Goal: Transaction & Acquisition: Purchase product/service

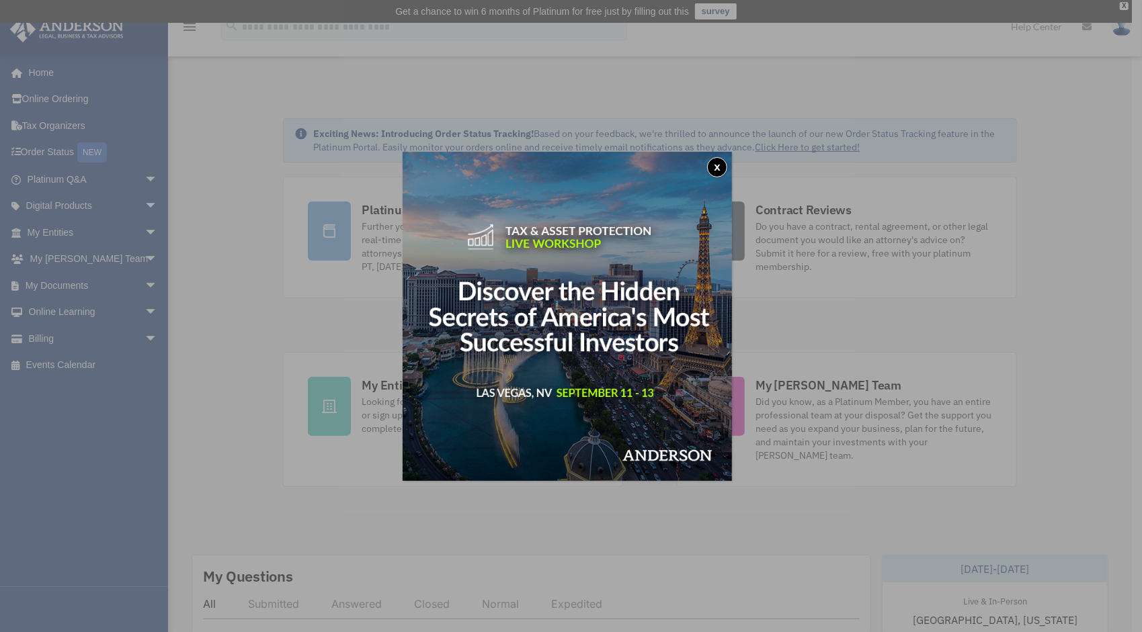
click at [726, 173] on button "x" at bounding box center [717, 167] width 20 height 20
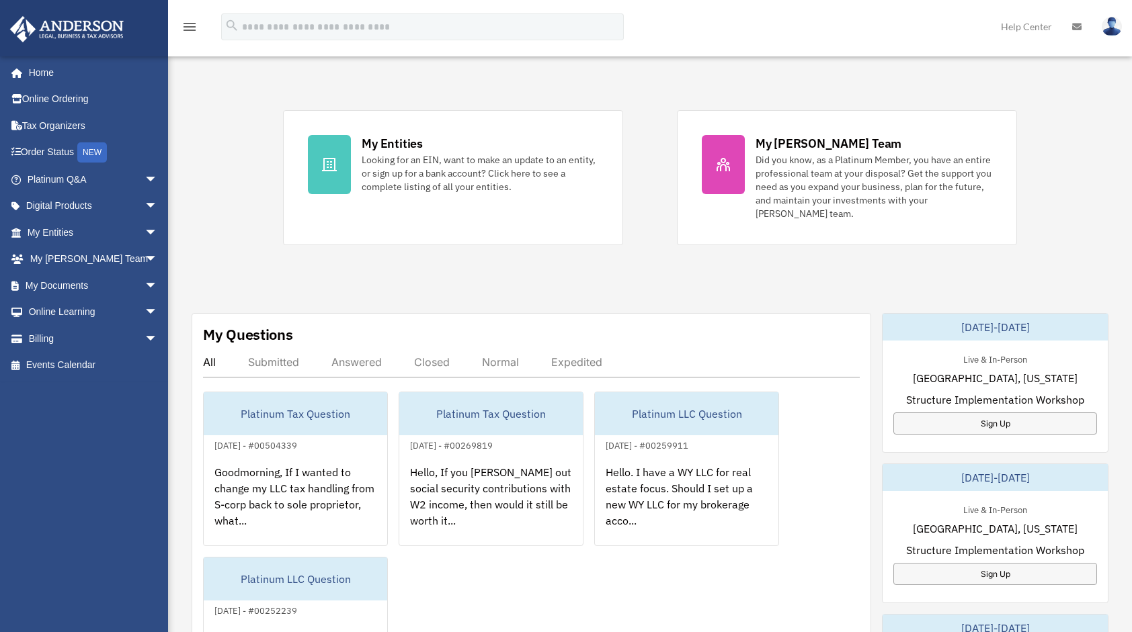
scroll to position [243, 0]
click at [63, 332] on link "Billing arrow_drop_down" at bounding box center [93, 338] width 169 height 27
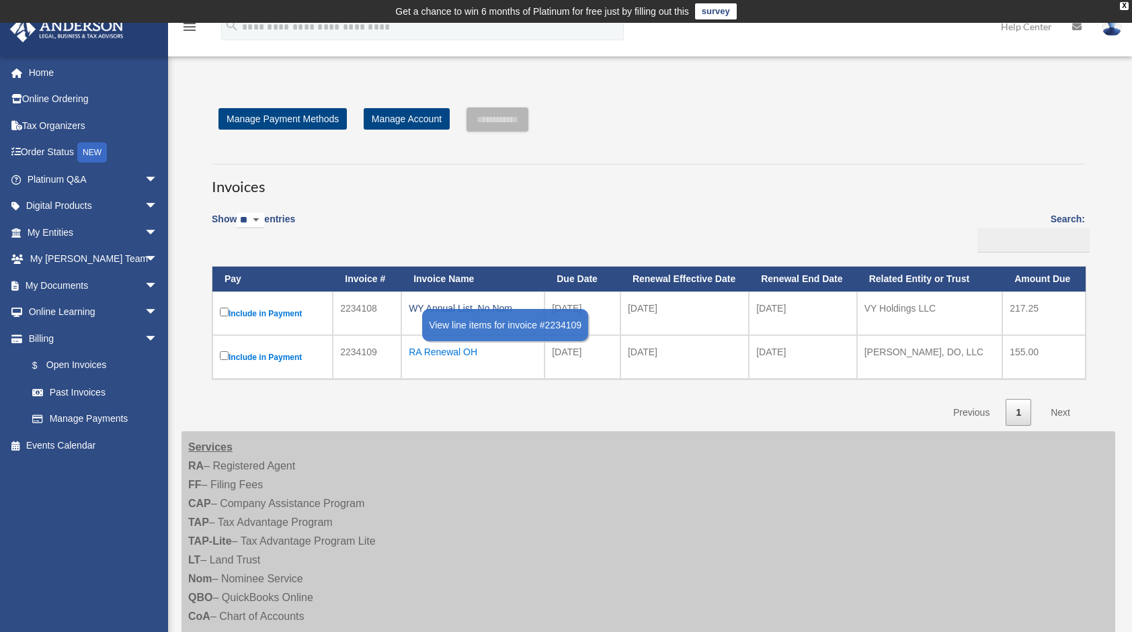
click at [470, 351] on div "RA Renewal OH" at bounding box center [473, 352] width 128 height 19
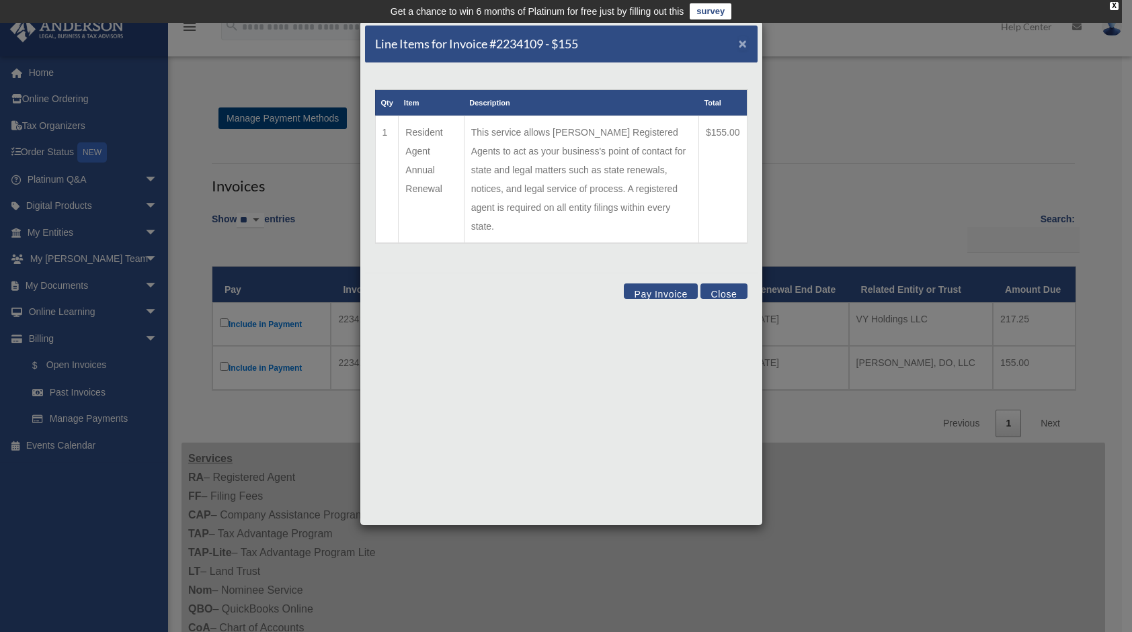
click at [739, 44] on span "×" at bounding box center [743, 43] width 9 height 15
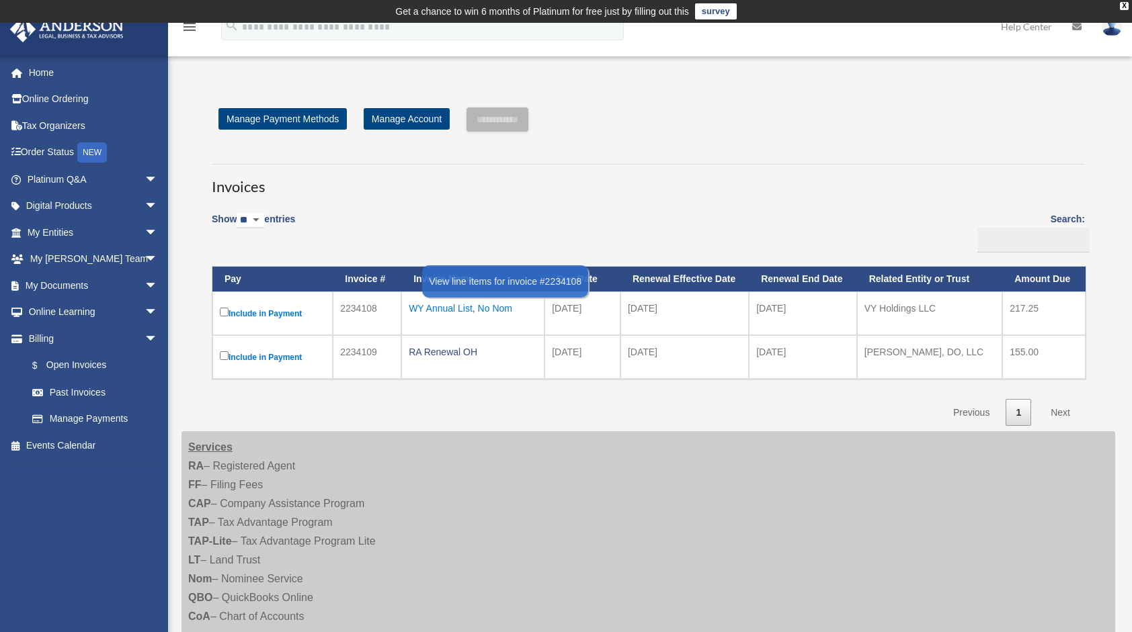
click at [460, 305] on div "WY Annual List, No Nom" at bounding box center [473, 308] width 128 height 19
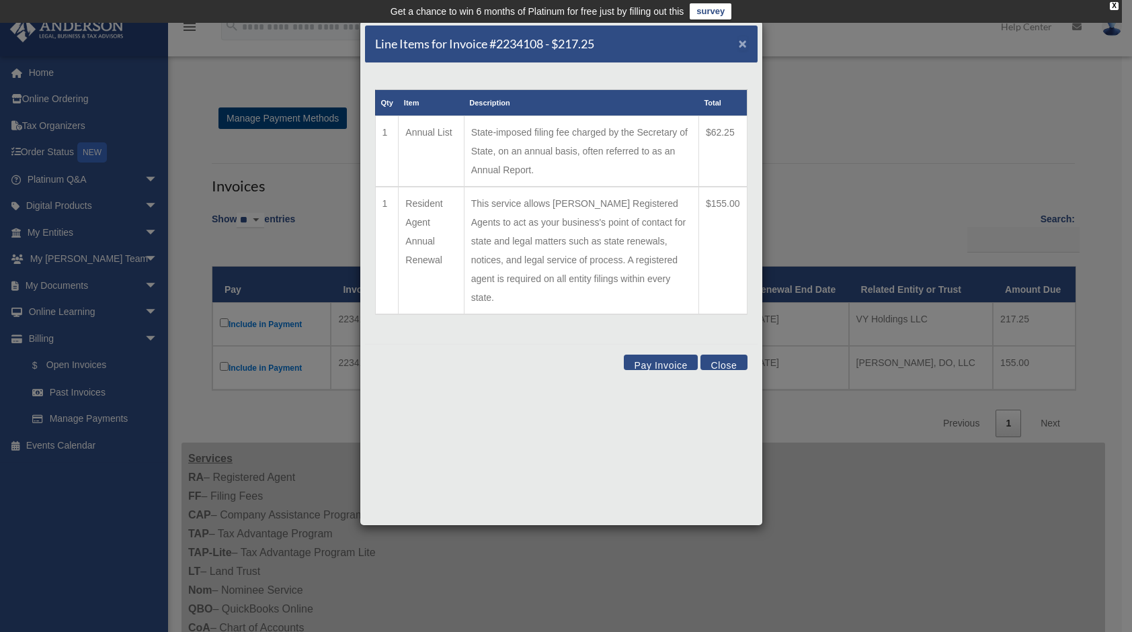
click at [739, 42] on span "×" at bounding box center [743, 43] width 9 height 15
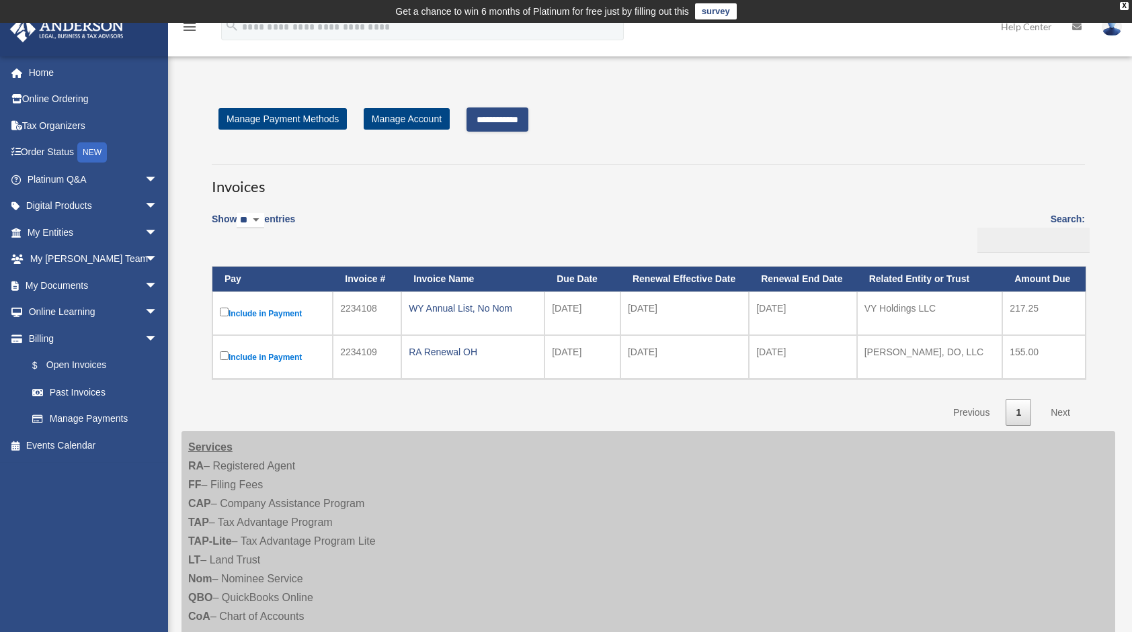
click at [510, 118] on input "**********" at bounding box center [497, 120] width 62 height 24
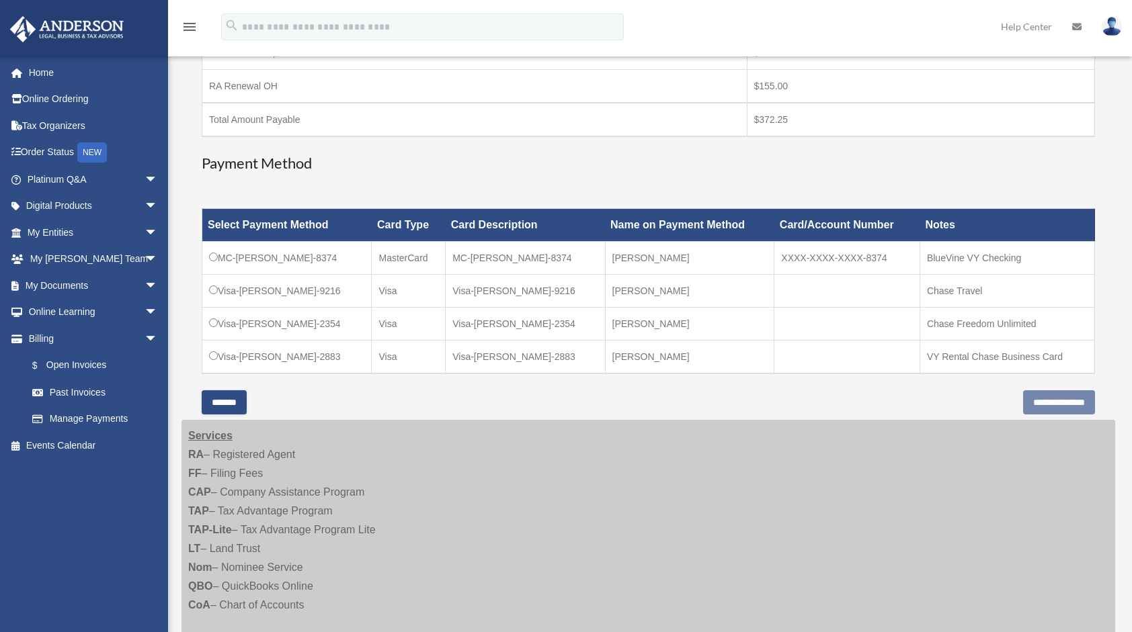
scroll to position [302, 0]
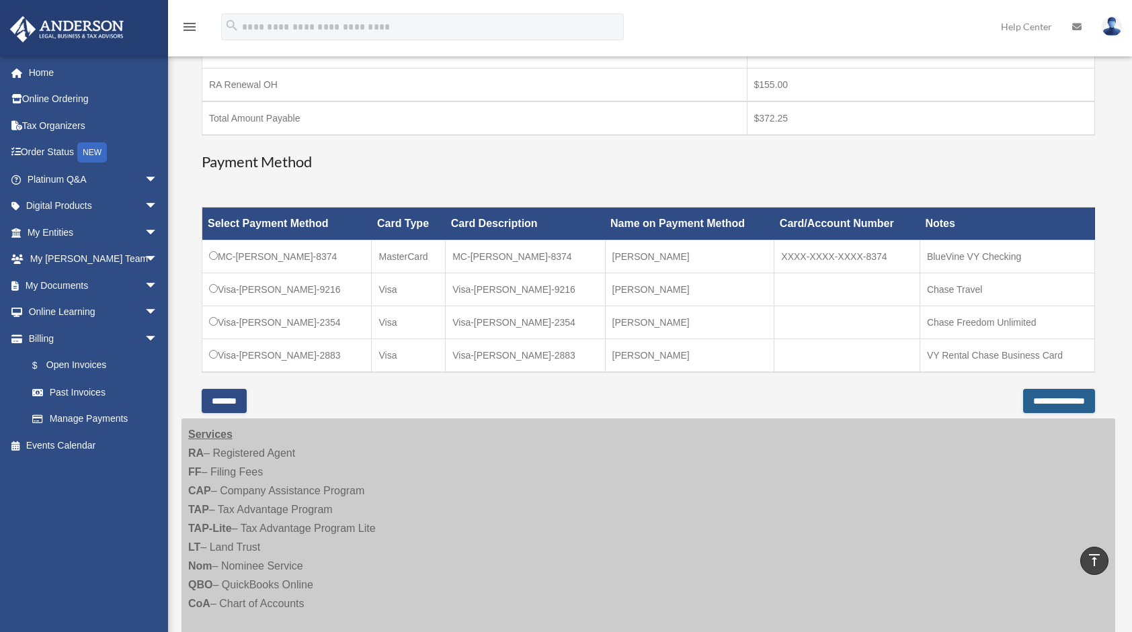
click at [1023, 401] on input "**********" at bounding box center [1059, 401] width 72 height 24
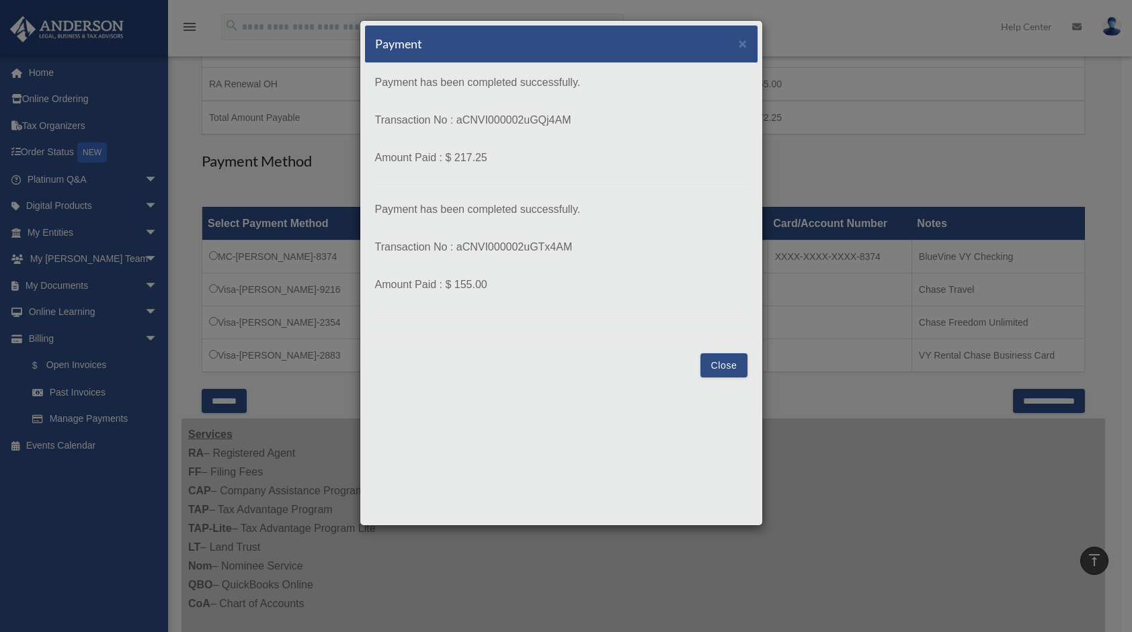
click at [734, 360] on button "Close" at bounding box center [723, 366] width 46 height 24
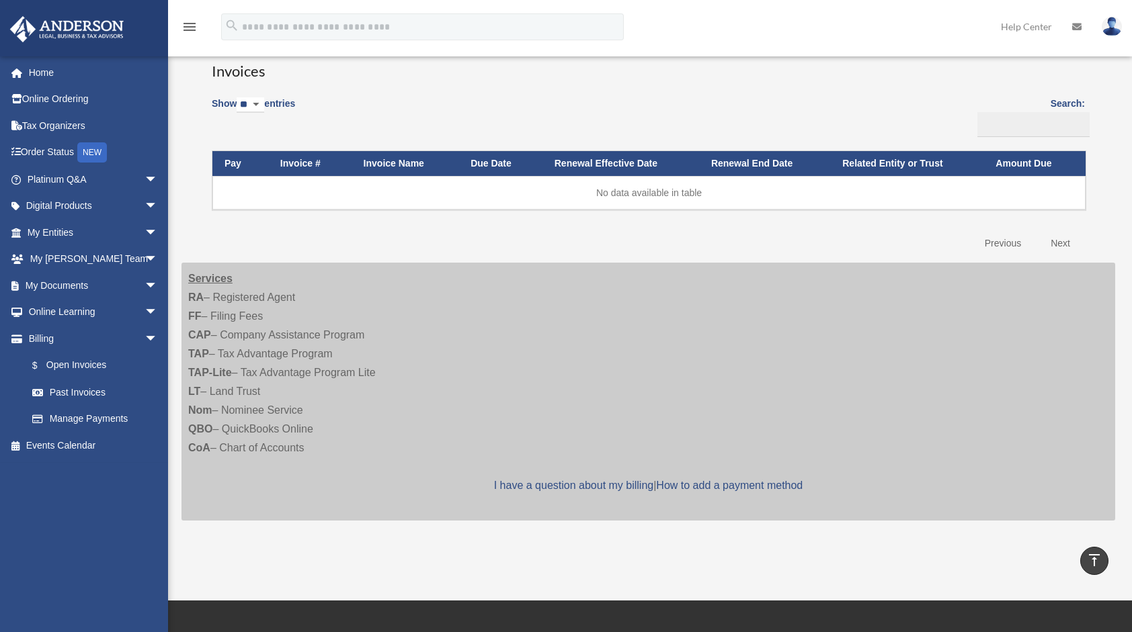
scroll to position [117, 0]
